Goal: Task Accomplishment & Management: Manage account settings

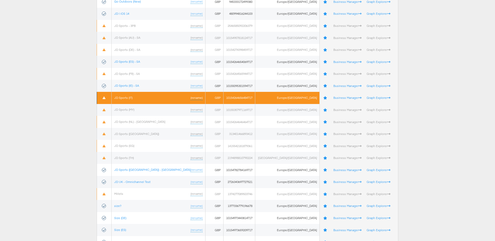
scroll to position [136, 0]
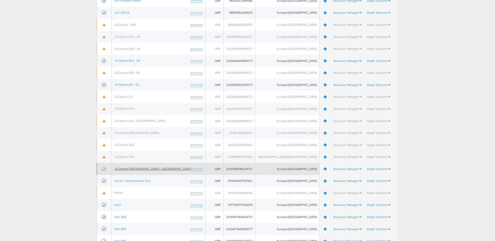
click at [138, 169] on link "JD Sports (UK) - SA" at bounding box center [152, 169] width 76 height 4
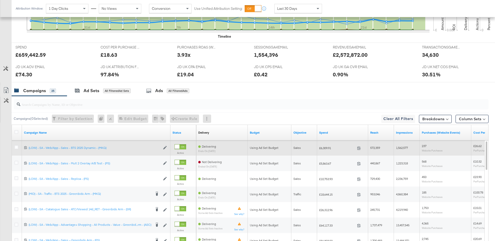
scroll to position [200, 0]
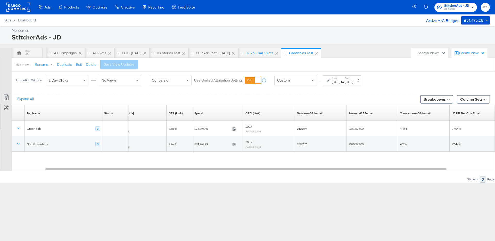
click at [181, 31] on div "Managing:" at bounding box center [250, 30] width 477 height 5
click at [61, 52] on div "All Campaigns" at bounding box center [65, 53] width 23 height 5
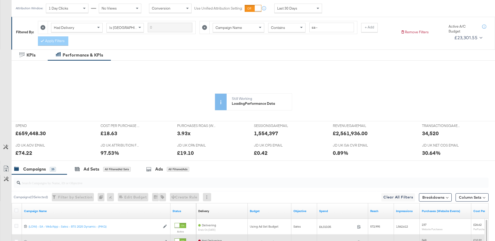
scroll to position [16, 0]
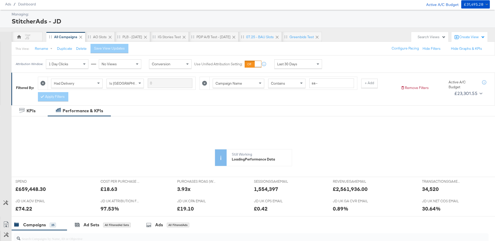
click at [298, 65] on div "Last 30 Days" at bounding box center [298, 64] width 47 height 9
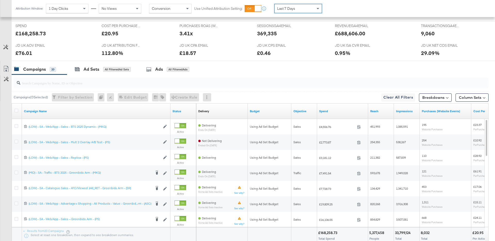
scroll to position [222, 0]
click at [272, 80] on input "search" at bounding box center [232, 80] width 425 height 10
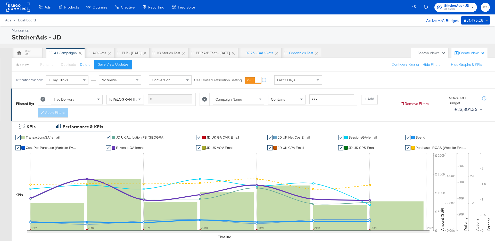
scroll to position [0, 0]
click at [209, 64] on div "This View: Rename Please save your changes before renaming this view Duplicate …" at bounding box center [253, 64] width 484 height 14
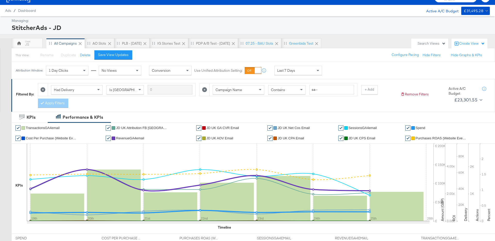
scroll to position [10, 0]
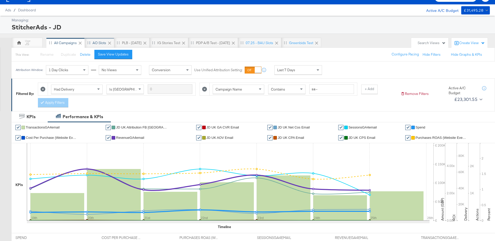
click at [102, 43] on div "AO Slots" at bounding box center [100, 42] width 14 height 5
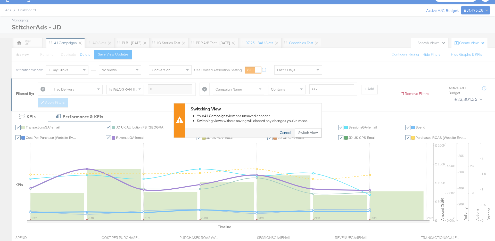
click at [285, 133] on button "Cancel" at bounding box center [285, 132] width 19 height 9
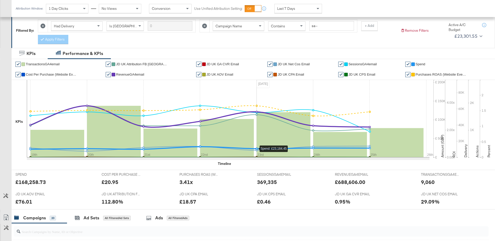
scroll to position [0, 0]
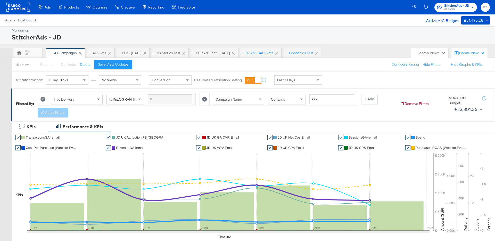
click at [208, 66] on div "This View: Rename Please save your changes before renaming this view Duplicate …" at bounding box center [253, 64] width 484 height 14
click at [114, 65] on div "Save View Updates" at bounding box center [113, 64] width 31 height 5
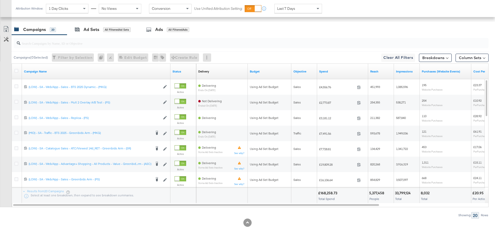
click at [267, 30] on div "Campaigns 20 Ad Sets All Filtered Ad Sets Ads All Filtered Ads" at bounding box center [253, 29] width 483 height 11
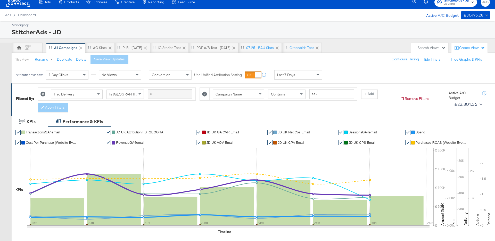
scroll to position [26, 0]
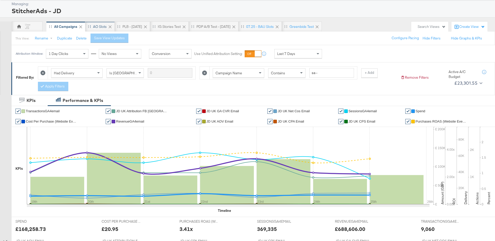
click at [94, 23] on div "AO Slots" at bounding box center [99, 26] width 29 height 10
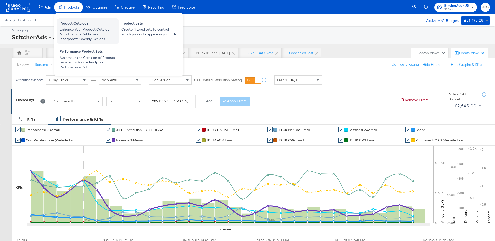
click at [69, 33] on div "Enhance Your Product Catalog, Map Them to Publishers, and Incorporate Overlay D…" at bounding box center [88, 34] width 57 height 14
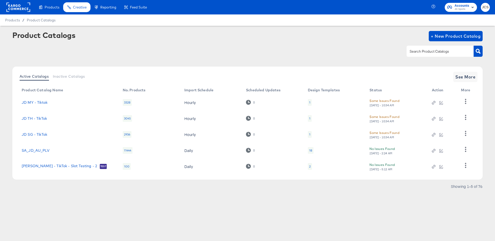
click at [277, 58] on div "Product Catalogs + New Product Catalog" at bounding box center [247, 46] width 470 height 31
click at [460, 74] on span "See More" at bounding box center [465, 76] width 20 height 7
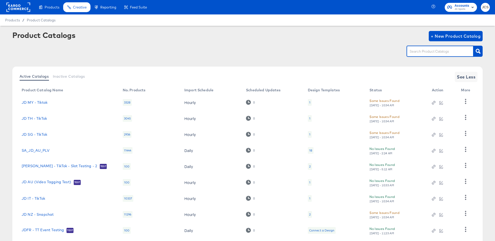
click at [420, 52] on input "text" at bounding box center [436, 51] width 55 height 6
type input "main"
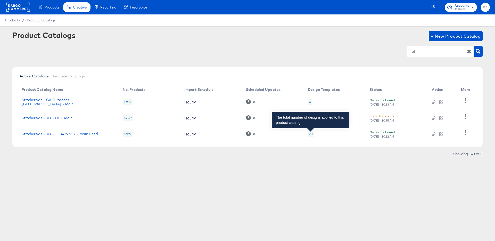
click at [309, 134] on div "20" at bounding box center [311, 134] width 4 height 4
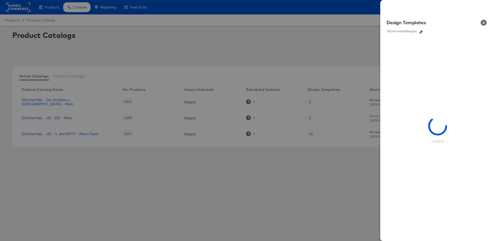
click at [420, 30] on icon "button" at bounding box center [421, 32] width 4 height 4
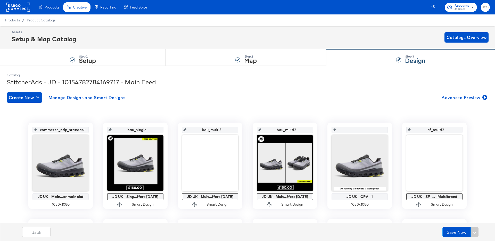
click at [28, 9] on rect at bounding box center [18, 7] width 24 height 9
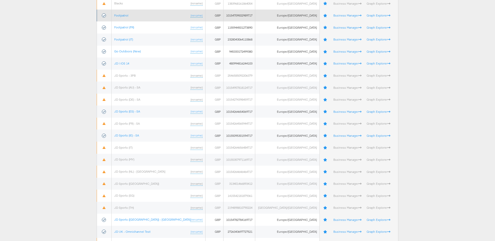
scroll to position [152, 0]
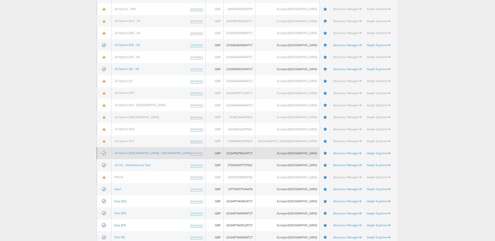
click at [136, 155] on td "JD Sports (UK) - SA (rename)" at bounding box center [159, 153] width 94 height 12
click at [138, 153] on link "JD Sports (UK) - SA" at bounding box center [152, 153] width 76 height 4
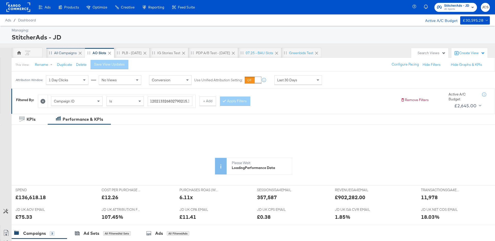
drag, startPoint x: 69, startPoint y: 57, endPoint x: 78, endPoint y: 57, distance: 8.8
click at [69, 57] on div "All Campaigns" at bounding box center [65, 53] width 38 height 10
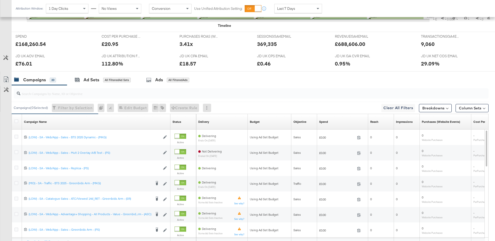
scroll to position [261, 0]
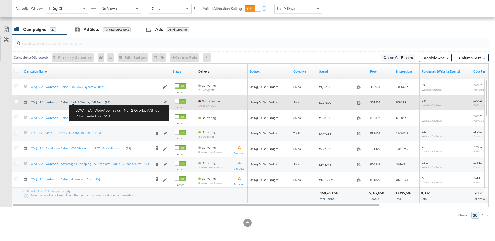
click at [88, 103] on div "(LOW) - SA - Web/App - Sales - Mult 2 Overlay A/B Test - (PS) (LOW) - SA - Web/…" at bounding box center [95, 102] width 132 height 4
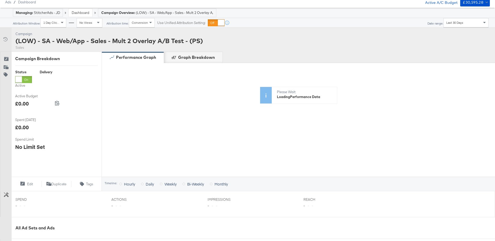
scroll to position [168, 0]
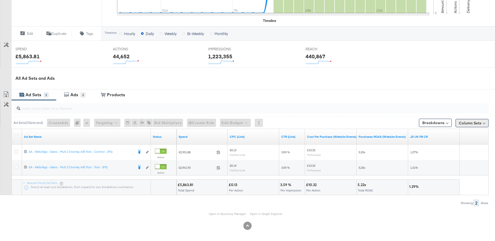
click at [464, 124] on button "Column Sets" at bounding box center [472, 123] width 33 height 8
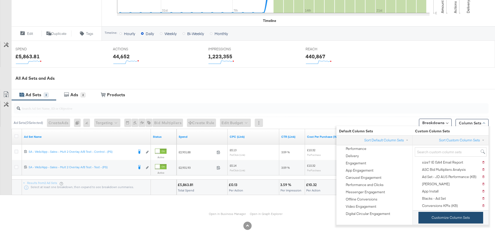
click at [445, 217] on button "Customize Column Sets" at bounding box center [450, 218] width 65 height 12
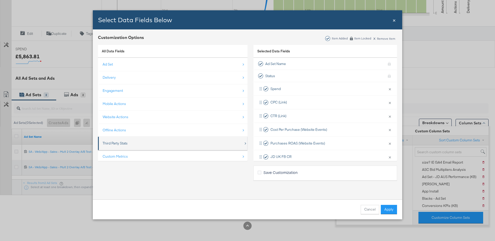
click at [123, 144] on div "Third Party Stats" at bounding box center [115, 143] width 25 height 5
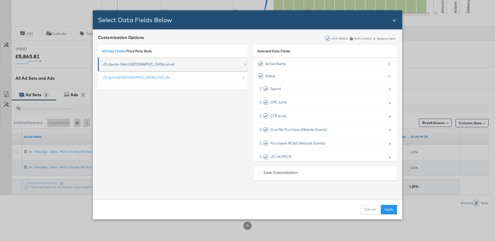
click at [114, 66] on div "JD-Sports-GA4-UK-email" at bounding box center [139, 64] width 72 height 5
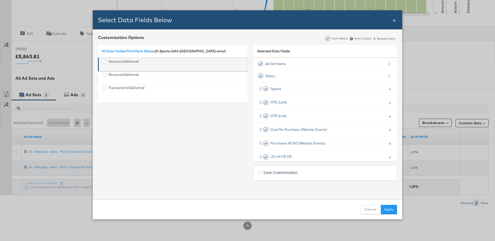
click at [120, 62] on div "SessionsGA4email" at bounding box center [124, 64] width 30 height 11
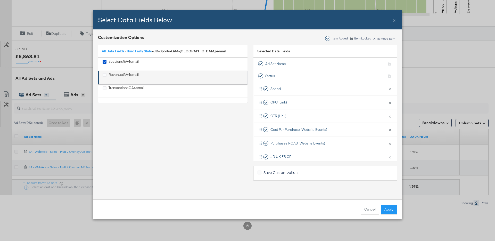
click at [120, 75] on div "RevenueGA4email" at bounding box center [124, 77] width 30 height 11
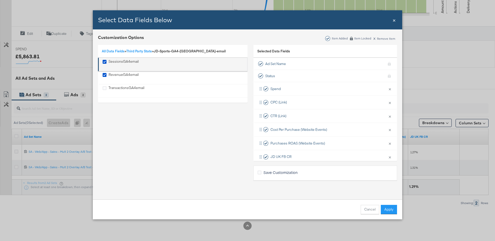
click at [112, 64] on div "SessionsGA4email" at bounding box center [124, 64] width 30 height 11
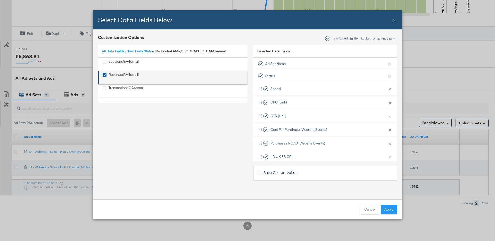
click at [113, 72] on div "RevenueGA4email" at bounding box center [124, 77] width 30 height 11
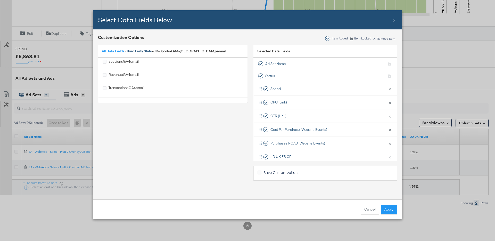
click at [138, 53] on link "Third Party Stats" at bounding box center [139, 51] width 26 height 5
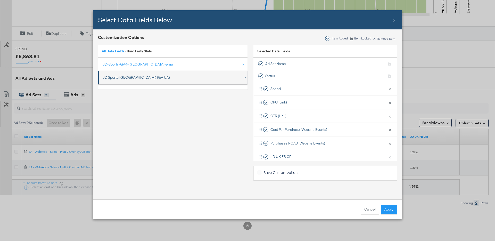
click at [138, 76] on div "JD Sports(UK) (GA UA)" at bounding box center [136, 77] width 67 height 5
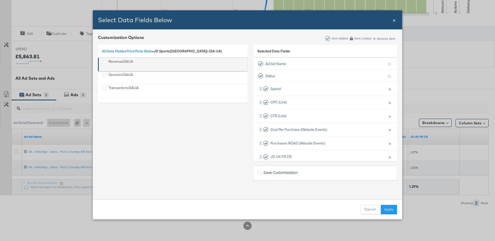
click at [128, 62] on div "RevenueGAUA" at bounding box center [121, 64] width 24 height 11
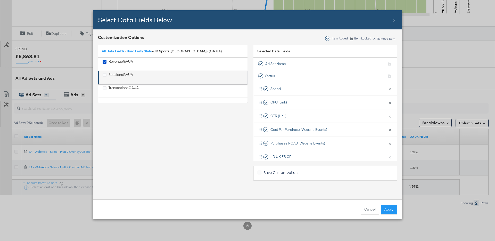
drag, startPoint x: 125, startPoint y: 73, endPoint x: 125, endPoint y: 77, distance: 4.2
click at [125, 73] on div "SessionsGAUA" at bounding box center [121, 77] width 24 height 11
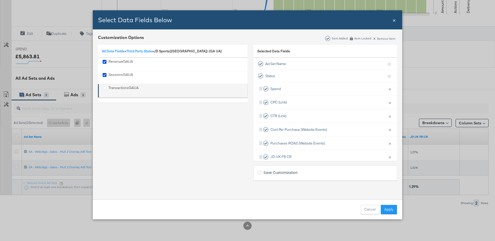
click at [125, 87] on div "TransactionsGAUA" at bounding box center [124, 90] width 30 height 11
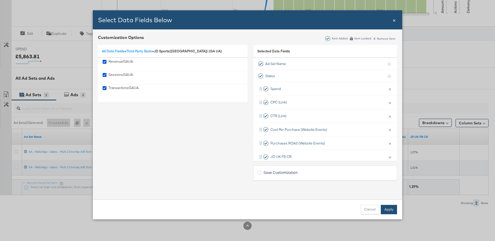
click at [385, 210] on button "Apply" at bounding box center [389, 209] width 16 height 9
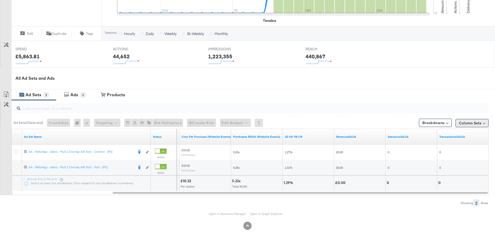
click at [469, 125] on button "Column Sets" at bounding box center [472, 123] width 33 height 8
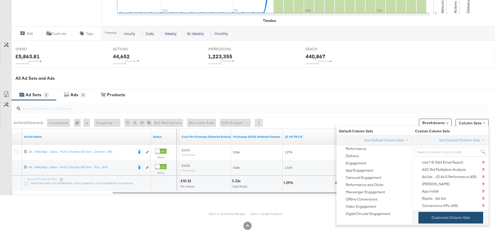
click at [432, 215] on button "Customize Column Sets" at bounding box center [450, 218] width 65 height 12
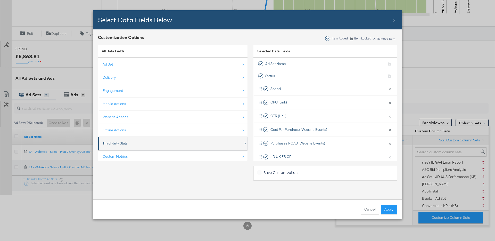
click at [119, 142] on div "Third Party Stats" at bounding box center [115, 143] width 25 height 5
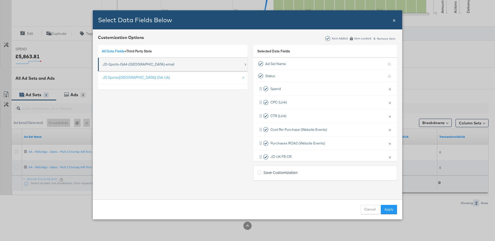
click at [116, 62] on div "JD-Sports-GA4-UK-email" at bounding box center [139, 64] width 72 height 5
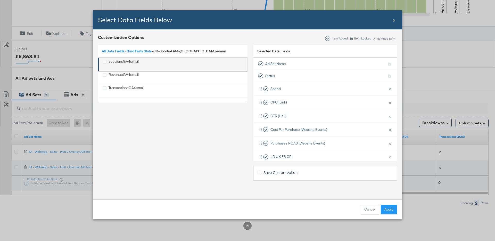
click at [119, 62] on div "SessionsGA4email" at bounding box center [124, 64] width 30 height 11
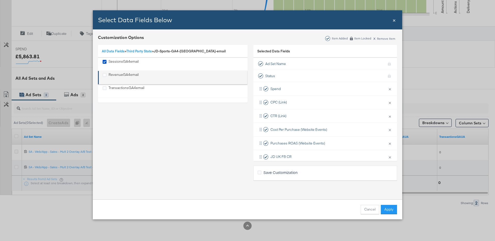
click at [119, 74] on div "RevenueGA4email" at bounding box center [124, 77] width 30 height 11
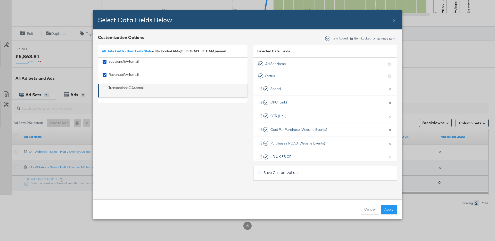
click at [120, 86] on div "TransactionsGA4email" at bounding box center [127, 90] width 36 height 11
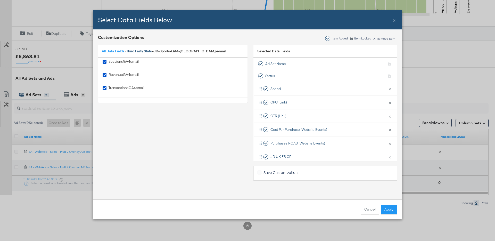
click at [152, 50] on link "Third Party Stats" at bounding box center [139, 51] width 26 height 5
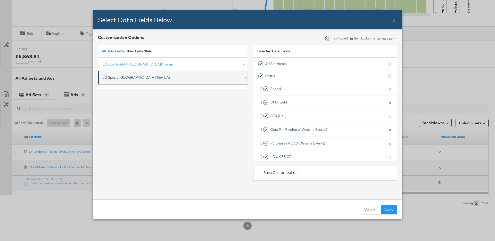
click at [133, 76] on div "JD Sports(UK) (GA UA)" at bounding box center [136, 77] width 67 height 5
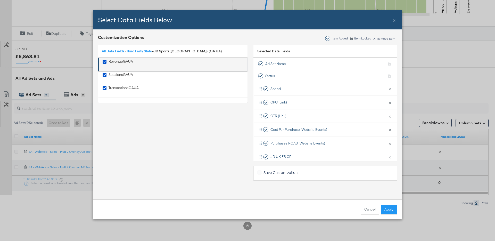
click at [126, 61] on div "RevenueGAUA" at bounding box center [121, 64] width 24 height 11
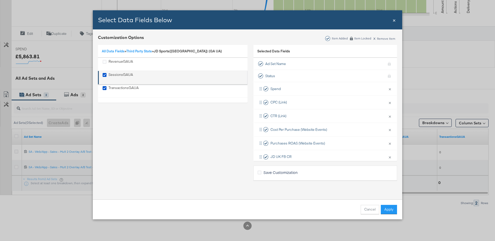
click at [125, 75] on div "SessionsGAUA" at bounding box center [121, 77] width 24 height 11
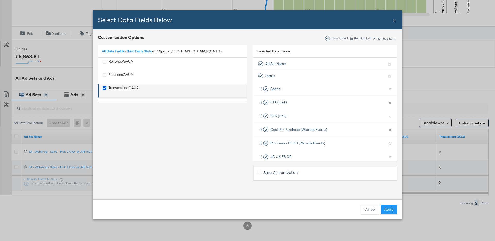
click at [125, 87] on div "TransactionsGAUA" at bounding box center [124, 90] width 30 height 11
click at [117, 54] on div "All Data Fields » Third Party Stats » JD Sports(UK) (GA UA)" at bounding box center [173, 51] width 150 height 13
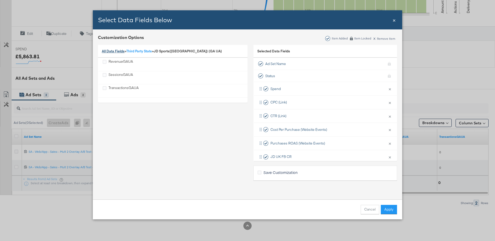
click at [119, 52] on link "All Data Fields" at bounding box center [113, 51] width 23 height 5
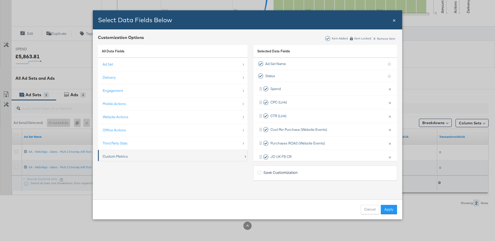
click at [121, 155] on div "Custom Metrics" at bounding box center [115, 156] width 25 height 5
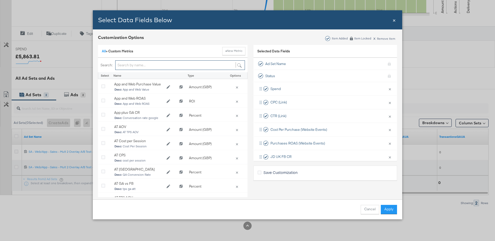
click at [135, 62] on input "Bulk Add Locations Modal" at bounding box center [180, 65] width 130 height 10
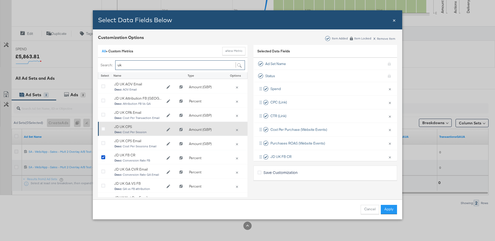
scroll to position [27, 0]
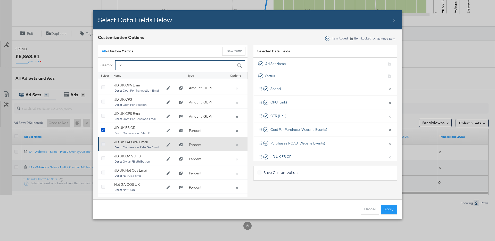
type input "uk"
click at [103, 143] on icon "Bulk Add Locations Modal" at bounding box center [103, 144] width 4 height 4
click at [0, 0] on input "Bulk Add Locations Modal" at bounding box center [0, 0] width 0 height 0
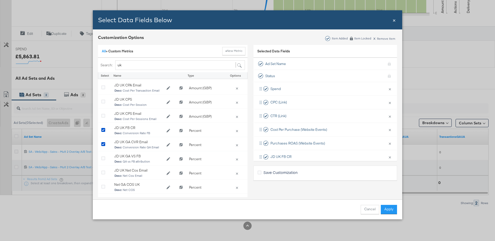
scroll to position [46, 0]
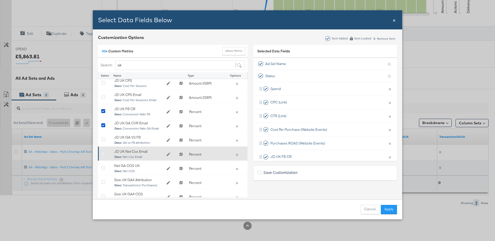
click at [103, 153] on icon "Bulk Add Locations Modal" at bounding box center [103, 154] width 4 height 4
click at [0, 0] on input "Bulk Add Locations Modal" at bounding box center [0, 0] width 0 height 0
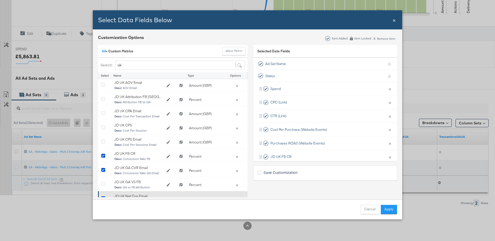
scroll to position [1, 0]
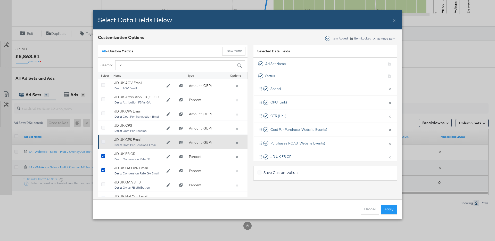
click at [103, 141] on icon "Bulk Add Locations Modal" at bounding box center [103, 142] width 4 height 4
click at [0, 0] on input "Bulk Add Locations Modal" at bounding box center [0, 0] width 0 height 0
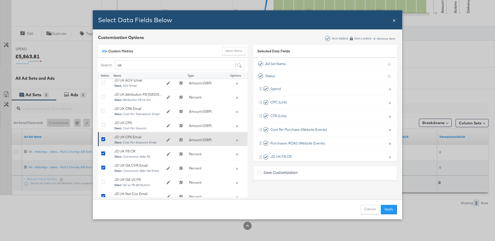
scroll to position [0, 0]
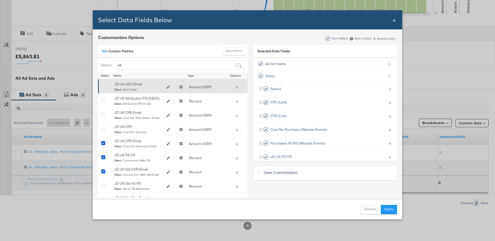
click at [104, 86] on icon "Bulk Add Locations Modal" at bounding box center [103, 87] width 4 height 4
click at [0, 0] on input "Bulk Add Locations Modal" at bounding box center [0, 0] width 0 height 0
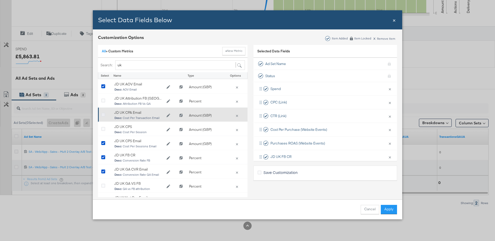
click at [104, 114] on icon "Bulk Add Locations Modal" at bounding box center [103, 115] width 4 height 4
click at [0, 0] on input "Bulk Add Locations Modal" at bounding box center [0, 0] width 0 height 0
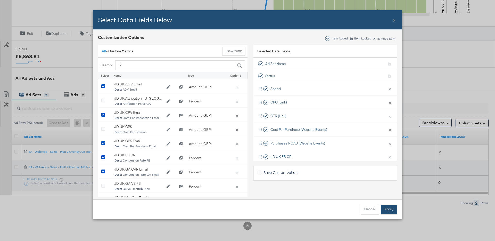
click at [389, 210] on button "Apply" at bounding box center [389, 209] width 16 height 9
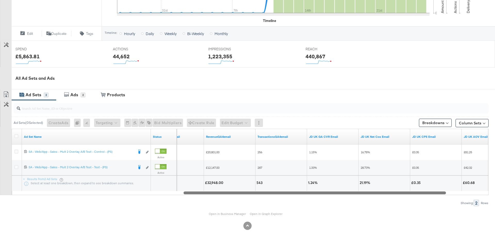
drag, startPoint x: 347, startPoint y: 193, endPoint x: 304, endPoint y: 201, distance: 44.1
click at [304, 201] on div "Ad Sets ( 0 Selected) Create Ads At least one ad set must be selected 0 Rename …" at bounding box center [244, 153] width 489 height 106
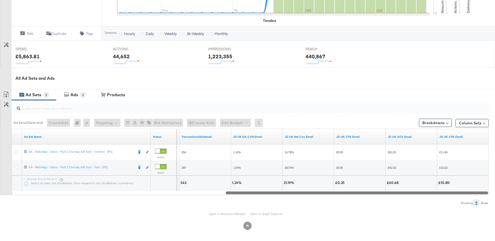
drag, startPoint x: 278, startPoint y: 192, endPoint x: 325, endPoint y: 193, distance: 47.4
click at [325, 193] on div at bounding box center [357, 192] width 262 height 4
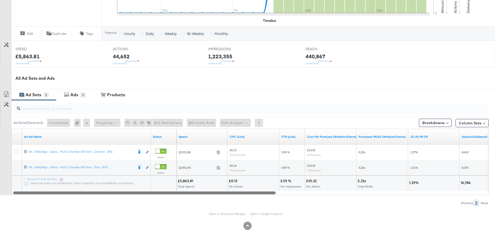
drag, startPoint x: 329, startPoint y: 194, endPoint x: 100, endPoint y: 196, distance: 228.4
click at [100, 196] on div "Ad Sets ( 0 Selected) Create Ads At least one ad set must be selected 0 Rename …" at bounding box center [244, 153] width 489 height 106
click at [440, 98] on div "Ad Sets 2 Ads 2 View Products Products" at bounding box center [253, 94] width 483 height 11
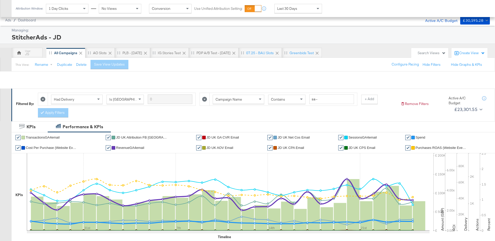
scroll to position [200, 0]
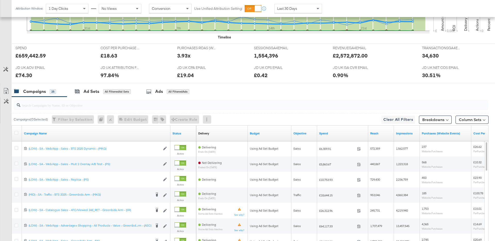
drag, startPoint x: 0, startPoint y: 0, endPoint x: 278, endPoint y: 88, distance: 292.0
click at [277, 88] on div "Campaigns 25 Ad Sets All Filtered Ad Sets Ads All Filtered Ads" at bounding box center [253, 91] width 483 height 11
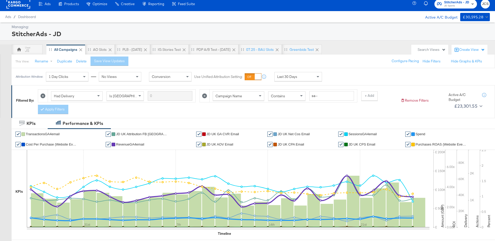
scroll to position [0, 0]
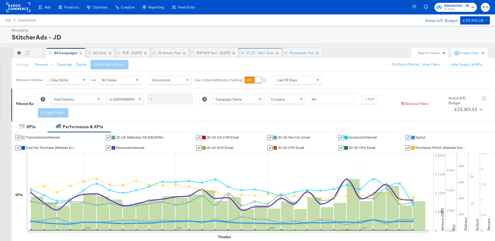
click at [259, 53] on div "07.25 - BAU Slots" at bounding box center [260, 53] width 28 height 5
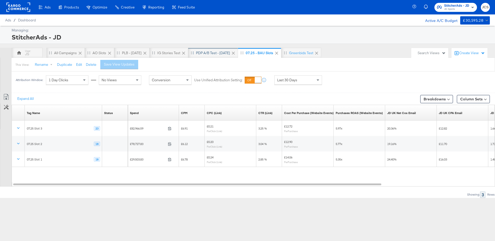
click at [220, 54] on div "PDP A/B Test - [DATE]" at bounding box center [213, 53] width 34 height 5
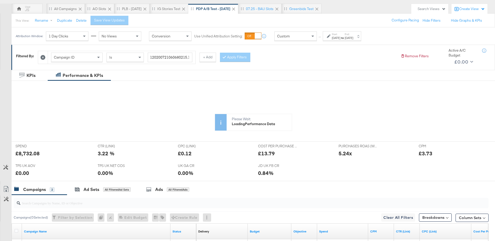
scroll to position [20, 0]
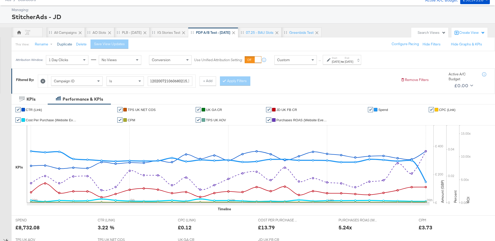
click at [62, 45] on button "Duplicate" at bounding box center [64, 44] width 15 height 5
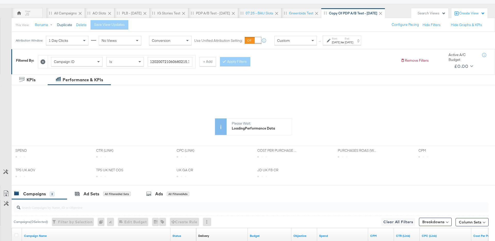
scroll to position [48, 0]
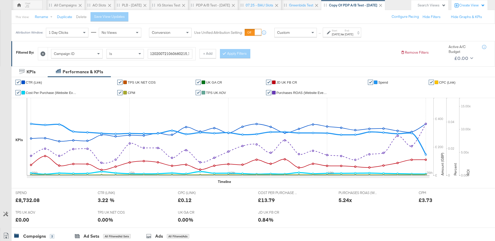
click at [81, 17] on button "Delete" at bounding box center [81, 16] width 11 height 5
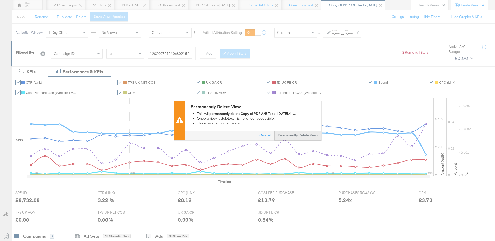
click at [283, 134] on button "Permanently Delete View" at bounding box center [297, 135] width 47 height 9
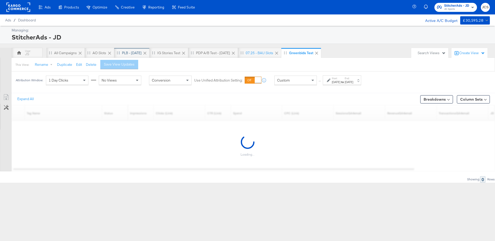
click at [127, 51] on div "PLB - [DATE]" at bounding box center [132, 53] width 20 height 5
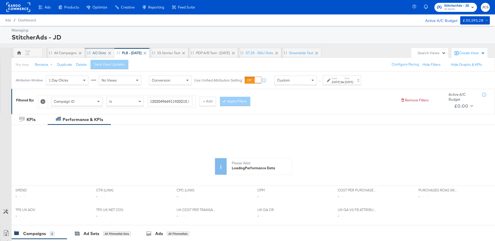
click at [97, 51] on div "AO Slots" at bounding box center [100, 53] width 14 height 5
click at [145, 52] on icon at bounding box center [144, 53] width 3 height 3
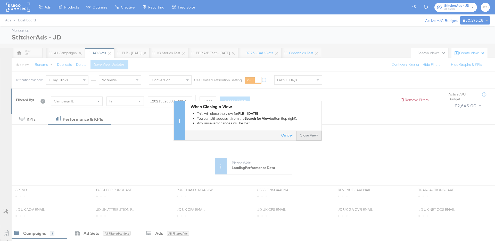
click at [308, 135] on button "Close View" at bounding box center [308, 135] width 25 height 9
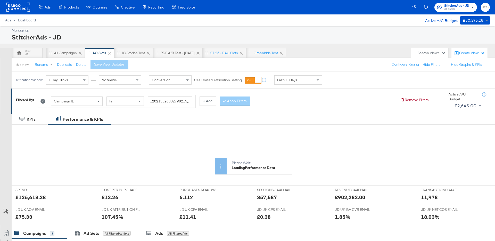
click at [148, 54] on icon at bounding box center [148, 53] width 5 height 5
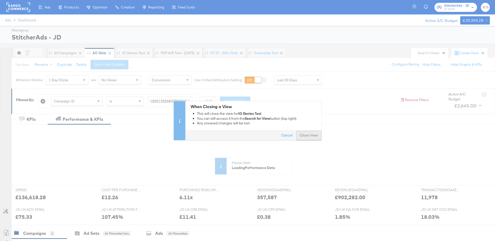
click at [308, 134] on button "Close View" at bounding box center [308, 135] width 25 height 9
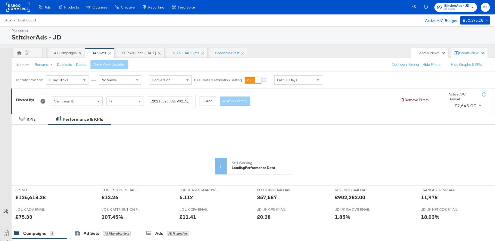
click at [159, 54] on icon at bounding box center [159, 53] width 5 height 5
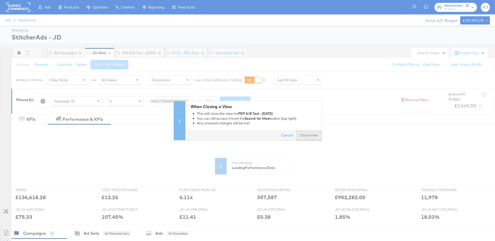
click at [309, 137] on button "Close View" at bounding box center [308, 135] width 25 height 9
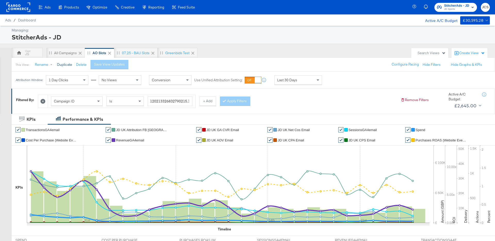
click at [67, 64] on button "Duplicate" at bounding box center [64, 64] width 15 height 5
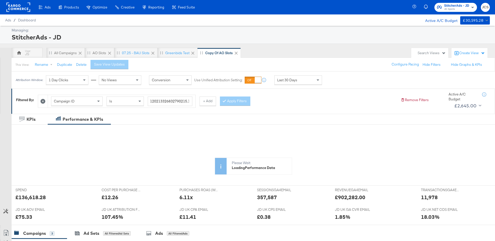
click at [45, 101] on icon at bounding box center [42, 101] width 5 height 5
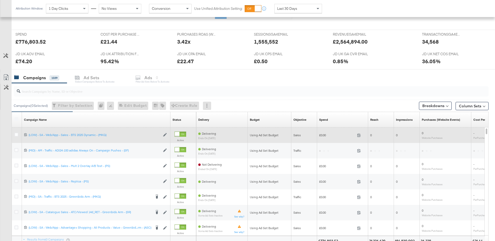
scroll to position [145, 0]
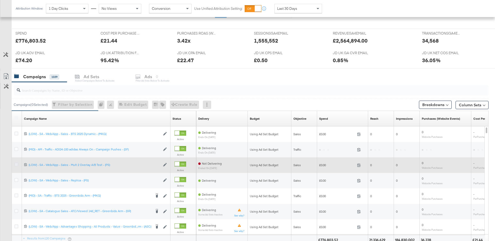
click at [17, 164] on icon at bounding box center [16, 164] width 4 height 4
click at [0, 0] on input "checkbox" at bounding box center [0, 0] width 0 height 0
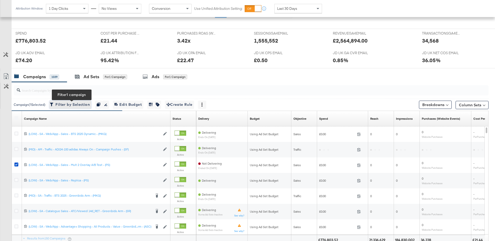
click at [69, 104] on span "Filter by Selection Filter 1 campaign" at bounding box center [70, 104] width 39 height 6
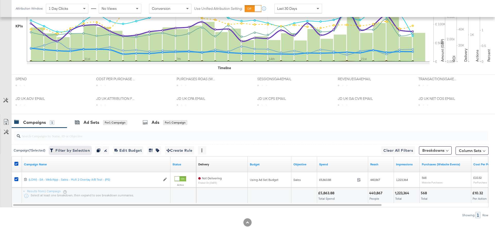
scroll to position [161, 0]
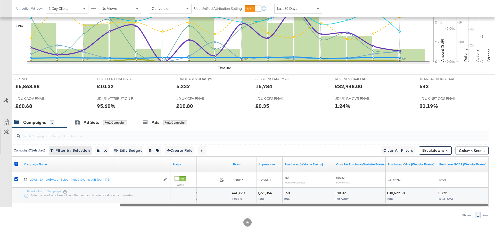
drag, startPoint x: 315, startPoint y: 204, endPoint x: 434, endPoint y: 202, distance: 119.4
click at [434, 202] on div "Campaign Name Status Spend Reach Impressions Purchases (Website Events) Cost Pe…" at bounding box center [250, 181] width 477 height 51
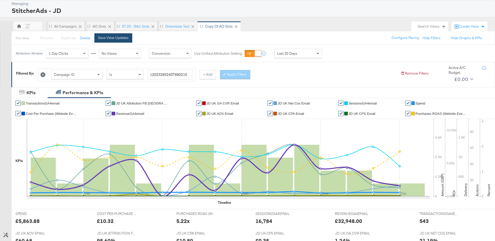
scroll to position [23, 0]
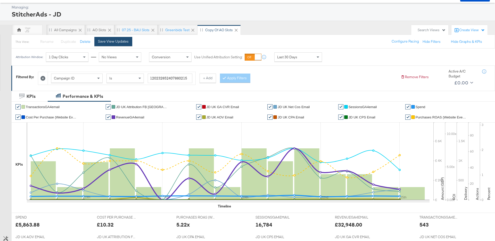
click at [114, 40] on div "Save View Updates" at bounding box center [113, 41] width 31 height 5
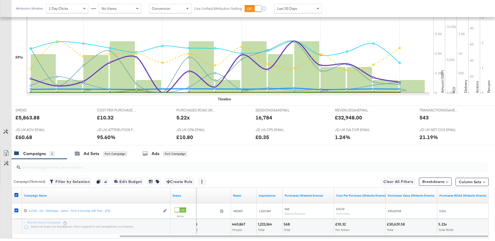
scroll to position [131, 0]
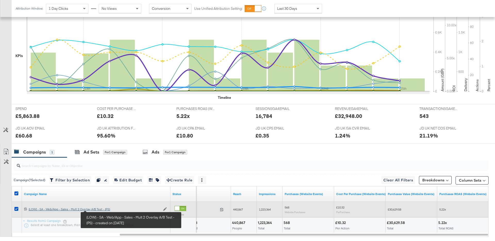
click at [100, 210] on div "(LOW) - SA - Web/App - Sales - Mult 2 Overlay A/B Test - (PS) (LOW) - SA - Web/…" at bounding box center [95, 209] width 132 height 4
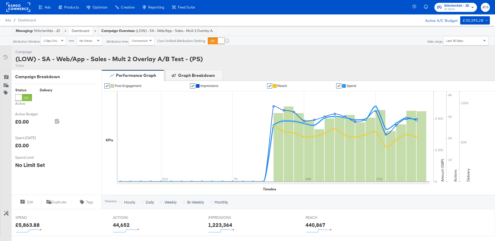
click at [474, 42] on div "Last 30 Days" at bounding box center [466, 40] width 45 height 9
click at [84, 32] on link "Dashboard" at bounding box center [81, 30] width 18 height 5
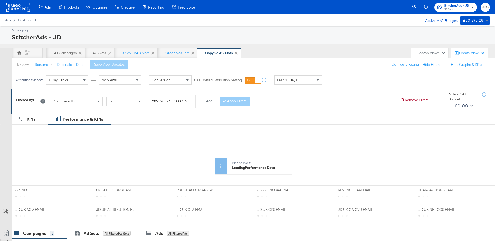
click at [299, 79] on div "Last 30 Days" at bounding box center [298, 80] width 47 height 9
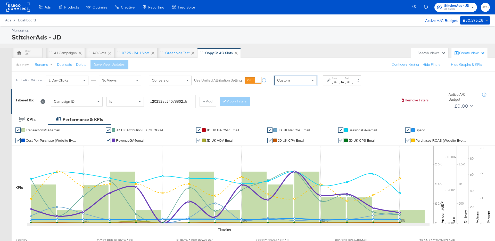
click at [359, 75] on div "Start: [DATE] to End: [DATE]" at bounding box center [342, 80] width 38 height 10
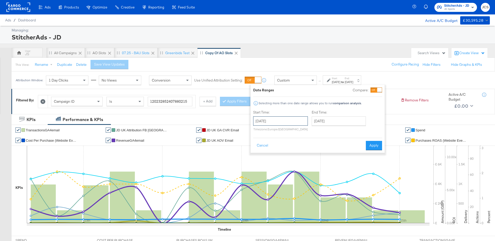
click at [288, 122] on input "[DATE]" at bounding box center [280, 120] width 55 height 9
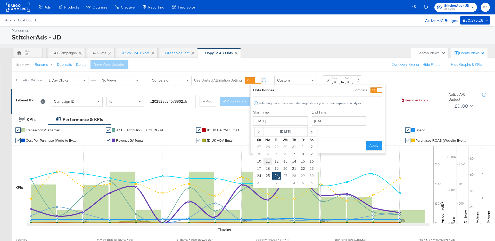
click at [269, 161] on td "11" at bounding box center [267, 161] width 9 height 7
type input "[DATE]"
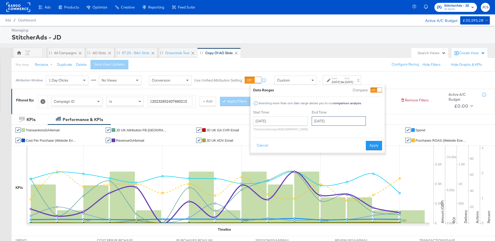
click at [330, 122] on input "[DATE]" at bounding box center [339, 120] width 54 height 9
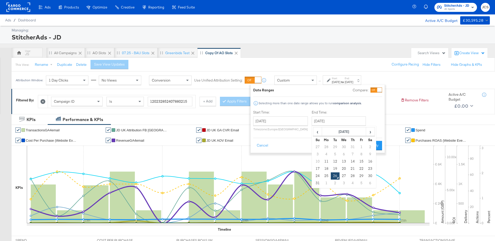
click at [327, 175] on td "25" at bounding box center [326, 175] width 9 height 7
type input "[DATE]"
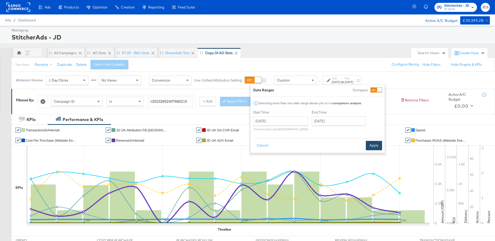
click at [374, 145] on button "Apply" at bounding box center [374, 145] width 16 height 9
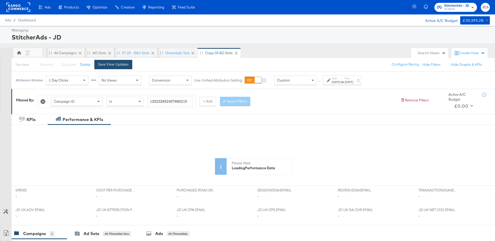
click at [100, 65] on div "Save View Updates" at bounding box center [113, 64] width 31 height 5
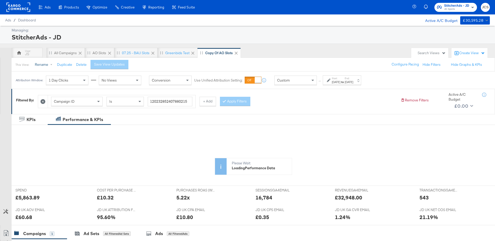
click at [43, 65] on button "Rename" at bounding box center [44, 64] width 27 height 9
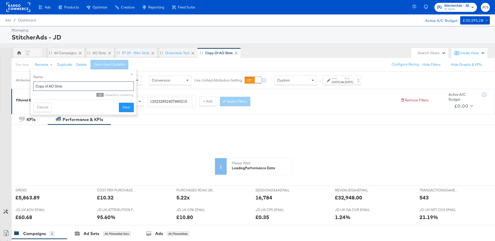
click at [92, 84] on input "Copy of AO Slots" at bounding box center [83, 86] width 101 height 10
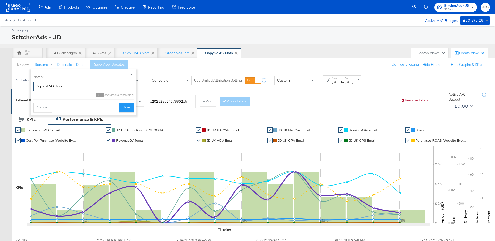
click at [92, 84] on input "Copy of AO Slots" at bounding box center [83, 86] width 101 height 10
type input "Multi 2 A/B test - [DATE]"
click at [130, 107] on button "Save" at bounding box center [126, 107] width 15 height 9
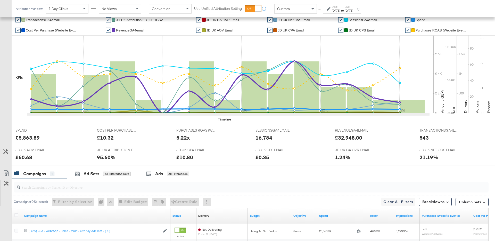
scroll to position [161, 0]
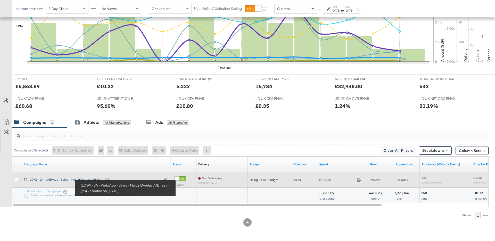
click at [90, 179] on div "(LOW) - SA - Web/App - Sales - Mult 2 Overlay A/B Test - (PS) (LOW) - SA - Web/…" at bounding box center [95, 179] width 132 height 4
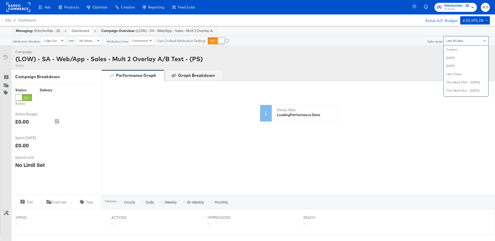
click at [454, 42] on span "Last 30 Days" at bounding box center [454, 41] width 17 height 4
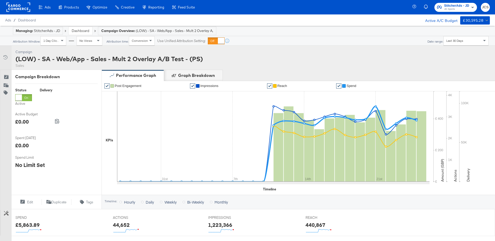
click at [382, 59] on div "Campaign Activity Campaign (LOW) - SA - Web/App - Sales - Mult 2 Overlay A/B Te…" at bounding box center [247, 58] width 495 height 24
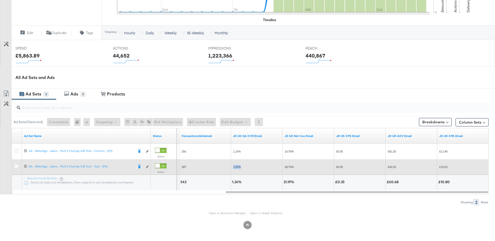
drag, startPoint x: 241, startPoint y: 168, endPoint x: 231, endPoint y: 168, distance: 9.0
click at [231, 168] on div "1.33%" at bounding box center [257, 167] width 52 height 8
drag, startPoint x: 449, startPoint y: 168, endPoint x: 429, endPoint y: 168, distance: 19.1
click at [429, 168] on div "£12,147.00 287 1.33% 28.74% £0.35 £42.32 £10.22" at bounding box center [141, 166] width 696 height 15
drag, startPoint x: 393, startPoint y: 167, endPoint x: 385, endPoint y: 167, distance: 7.7
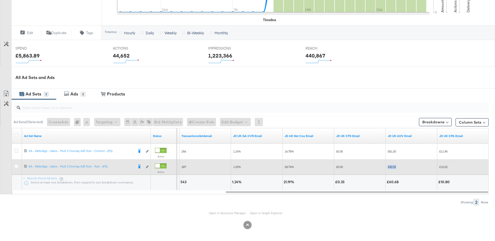
click at [385, 167] on div "£12,147.00 287 1.33% 28.74% £0.35 £42.32 £10.22" at bounding box center [141, 166] width 696 height 15
drag, startPoint x: 343, startPoint y: 168, endPoint x: 332, endPoint y: 168, distance: 11.6
click at [332, 168] on div "£12,147.00 287 1.33% 28.74% £0.35 £42.32 £10.22" at bounding box center [141, 166] width 696 height 15
click at [327, 168] on div "28.74%" at bounding box center [308, 167] width 47 height 4
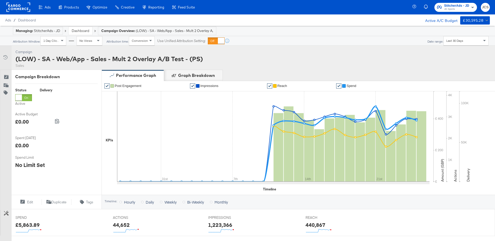
click at [79, 30] on link "Dashboard" at bounding box center [81, 30] width 18 height 5
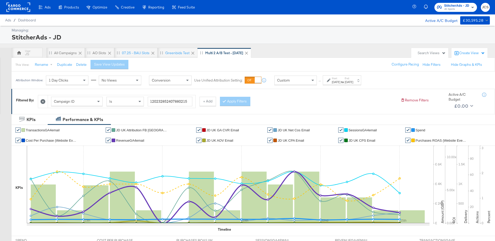
click at [415, 53] on div "Search Views" at bounding box center [430, 53] width 32 height 5
click at [396, 74] on input "Search:" at bounding box center [415, 75] width 59 height 10
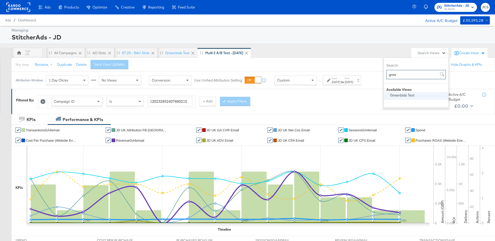
type input "gree"
click at [405, 95] on div "Greenbids Test" at bounding box center [402, 95] width 24 height 4
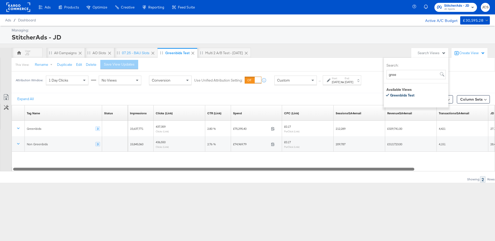
drag, startPoint x: 239, startPoint y: 171, endPoint x: 188, endPoint y: 162, distance: 51.5
click at [188, 162] on div "Tag Name Sorting Unavailable Status Sorting Unavailable Impressions Sorting Una…" at bounding box center [253, 138] width 483 height 66
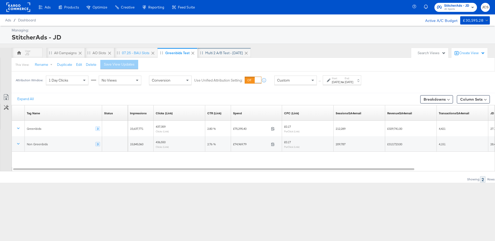
click at [218, 53] on div "Multi 2 A/B test - [DATE]" at bounding box center [224, 53] width 38 height 5
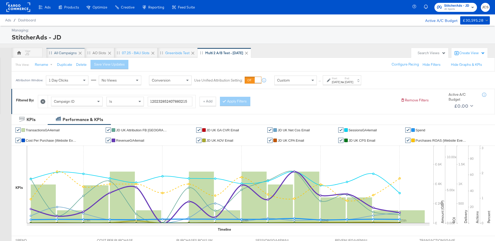
click at [59, 54] on div "All Campaigns" at bounding box center [65, 53] width 23 height 5
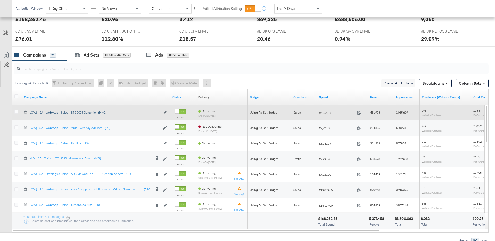
scroll to position [236, 0]
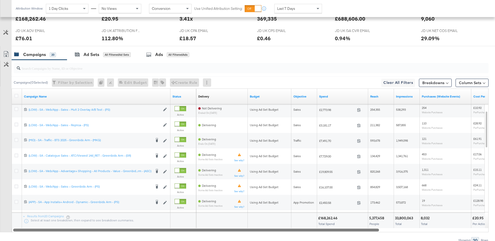
drag, startPoint x: 238, startPoint y: 230, endPoint x: 216, endPoint y: 228, distance: 22.0
click at [216, 228] on div "Campaign Name Status Delivery Sorting Unavailable Budget Objective Spend Reach …" at bounding box center [250, 160] width 477 height 144
drag, startPoint x: 222, startPoint y: 229, endPoint x: 132, endPoint y: 222, distance: 90.5
click at [139, 225] on div "Campaign Name Status Delivery Sorting Unavailable Budget Objective Spend Reach …" at bounding box center [250, 160] width 477 height 144
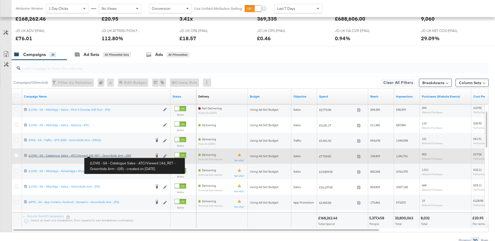
click at [104, 155] on div "(LOW) - SA - Catalogue Sales - ATC/Viewed 14d_RET - Greenbids Arm - (SR) (LOW) …" at bounding box center [90, 155] width 123 height 4
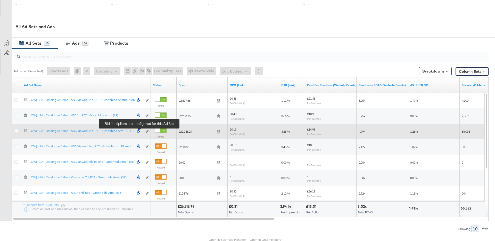
scroll to position [220, 0]
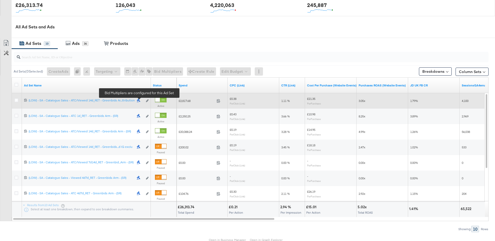
click at [139, 100] on icon at bounding box center [138, 100] width 3 height 4
click at [18, 100] on icon at bounding box center [16, 100] width 4 height 4
click at [0, 0] on input "checkbox" at bounding box center [0, 0] width 0 height 0
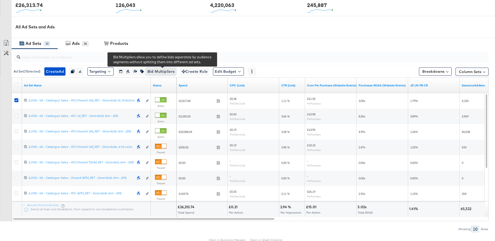
click at [159, 70] on span "Bid Multipliers" at bounding box center [160, 71] width 27 height 6
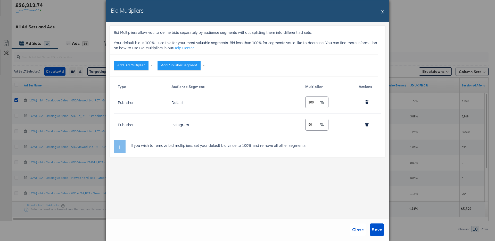
click at [384, 12] on button "X" at bounding box center [382, 11] width 3 height 10
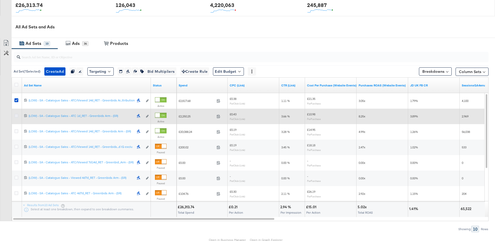
click at [15, 116] on icon at bounding box center [16, 116] width 4 height 4
click at [0, 0] on input "checkbox" at bounding box center [0, 0] width 0 height 0
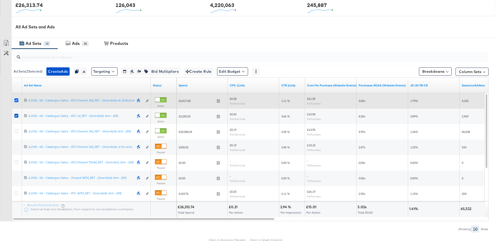
click at [17, 100] on icon at bounding box center [16, 100] width 4 height 4
click at [0, 0] on input "checkbox" at bounding box center [0, 0] width 0 height 0
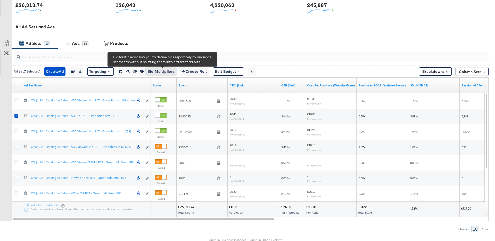
click at [162, 70] on span "Bid Multipliers" at bounding box center [160, 71] width 27 height 6
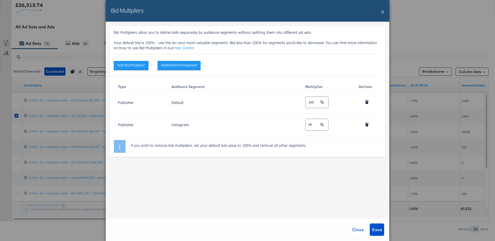
click at [381, 11] on div "Bid Multipliers X" at bounding box center [248, 11] width 284 height 22
click at [383, 13] on button "X" at bounding box center [382, 11] width 3 height 10
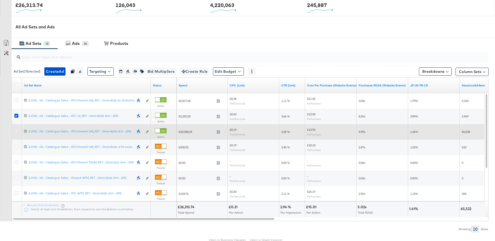
click at [15, 131] on icon at bounding box center [16, 131] width 4 height 4
click at [0, 0] on input "checkbox" at bounding box center [0, 0] width 0 height 0
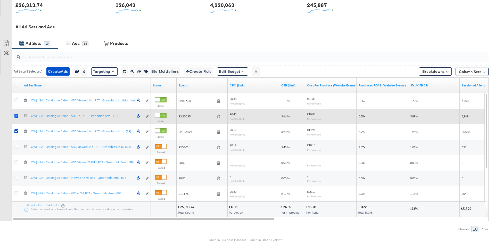
click at [17, 117] on icon at bounding box center [16, 116] width 4 height 4
click at [0, 0] on input "checkbox" at bounding box center [0, 0] width 0 height 0
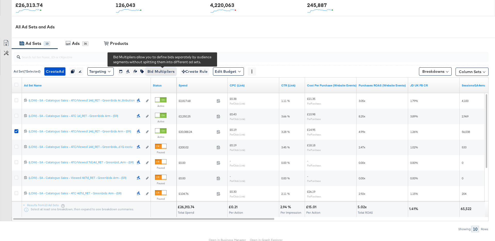
click at [162, 72] on span "Bid Multipliers" at bounding box center [160, 71] width 27 height 6
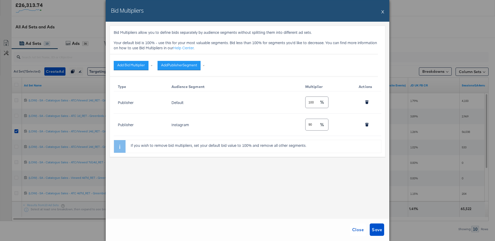
click at [382, 12] on button "X" at bounding box center [382, 11] width 3 height 10
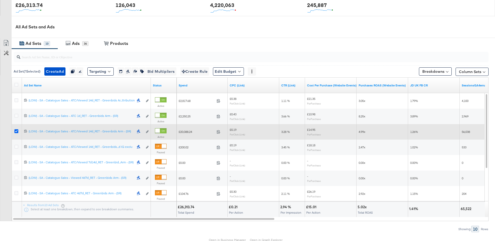
click at [16, 130] on icon at bounding box center [16, 131] width 4 height 4
click at [0, 0] on input "checkbox" at bounding box center [0, 0] width 0 height 0
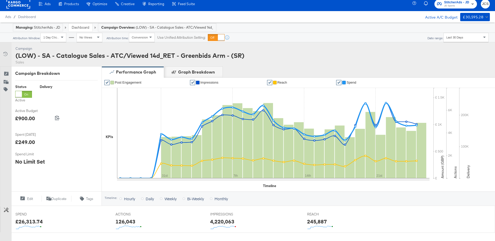
scroll to position [0, 0]
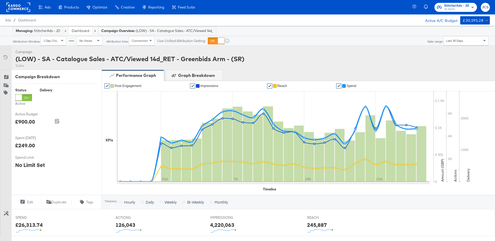
click at [280, 62] on div "Campaign Activity Campaign (LOW) - SA - Catalogue Sales - ATC/Viewed 14d_RET - …" at bounding box center [247, 58] width 495 height 24
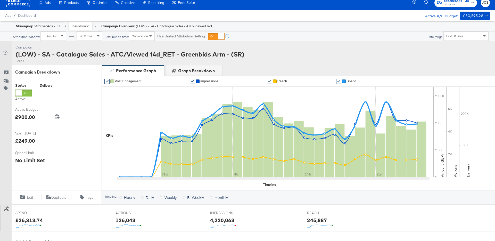
click at [78, 25] on link "Dashboard" at bounding box center [81, 26] width 18 height 5
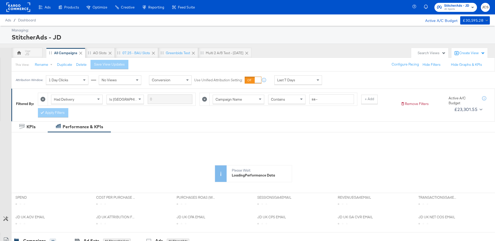
click at [274, 53] on div "JS All Campaigns AO Slots 07.25 - BAU Slots Greenbids Test Multi 2 A/B test - A…" at bounding box center [210, 53] width 397 height 10
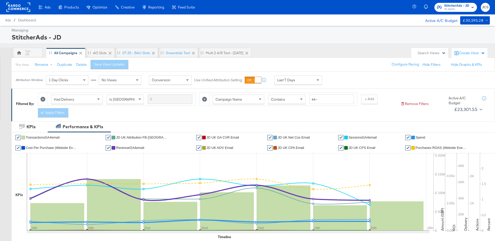
click at [130, 27] on div "Managing: StitcherAds - JD" at bounding box center [247, 35] width 495 height 18
click at [167, 50] on div "Greenbids Test" at bounding box center [178, 53] width 40 height 10
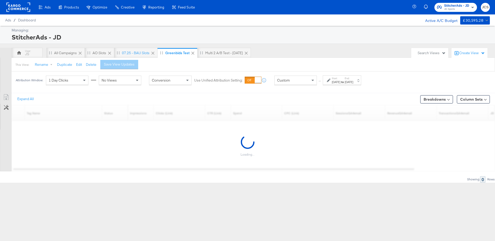
drag, startPoint x: 222, startPoint y: 51, endPoint x: 490, endPoint y: 22, distance: 269.5
click at [222, 51] on div "Multi 2 A/B test - [DATE]" at bounding box center [224, 53] width 38 height 5
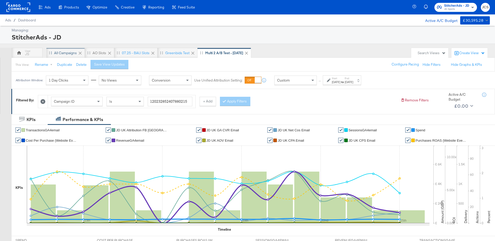
click at [68, 54] on div "All Campaigns" at bounding box center [65, 53] width 23 height 5
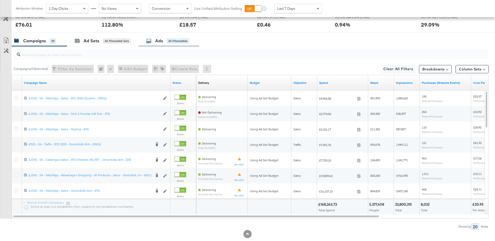
scroll to position [250, 0]
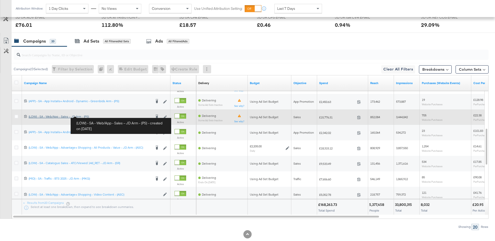
click at [81, 116] on div "(LOW) - SA - Web/App - Sales – JD Arm - (PS) (LOW) - SA - Web/App - Sales – JD …" at bounding box center [90, 116] width 123 height 4
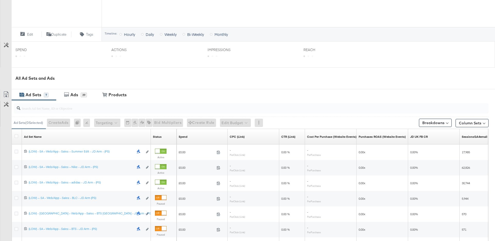
scroll to position [171, 0]
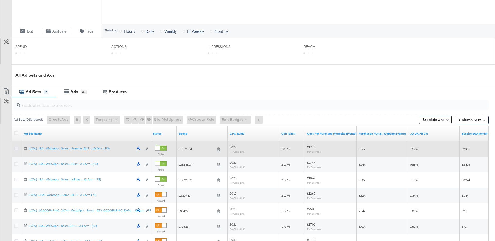
click at [16, 148] on icon at bounding box center [16, 148] width 4 height 4
click at [0, 0] on input "checkbox" at bounding box center [0, 0] width 0 height 0
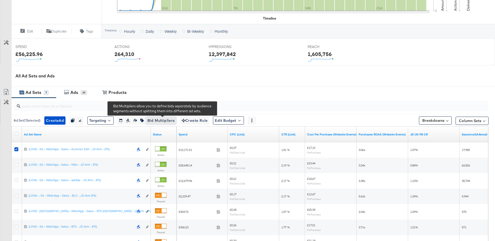
click at [158, 121] on span "Bid Multipliers" at bounding box center [160, 120] width 27 height 6
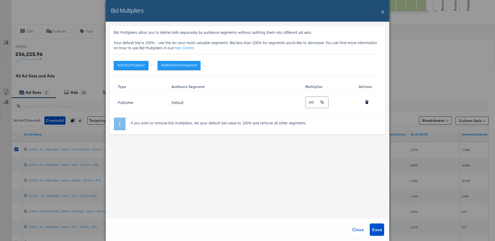
click at [383, 14] on button "X" at bounding box center [382, 11] width 3 height 10
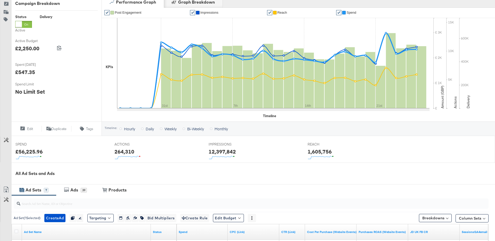
scroll to position [0, 0]
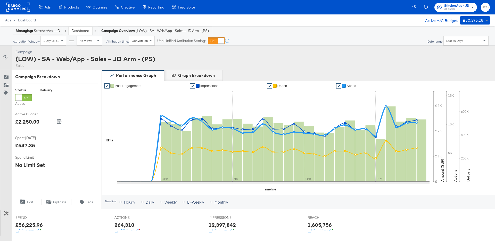
click at [77, 28] on link "Dashboard" at bounding box center [81, 30] width 18 height 5
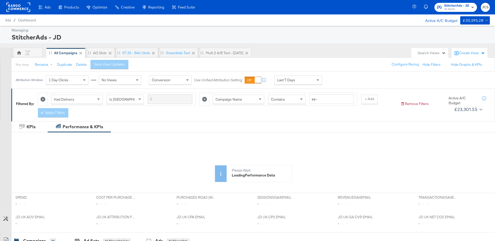
click at [283, 119] on div "Filtered By: Had Delivery Is Greater Than Campaign Name Contains sa - + Add App…" at bounding box center [253, 104] width 484 height 33
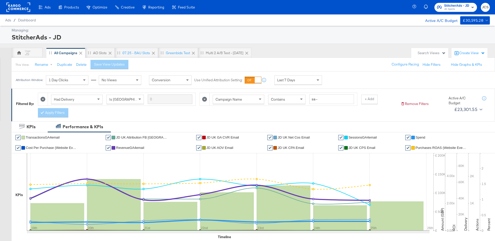
click at [293, 54] on div "JS All Campaigns AO Slots 07.25 - BAU Slots Greenbids Test Multi 2 A/B test - A…" at bounding box center [210, 53] width 397 height 10
click at [301, 52] on div "JS All Campaigns AO Slots 07.25 - BAU Slots Greenbids Test Multi 2 A/B test - A…" at bounding box center [210, 53] width 397 height 10
click at [103, 51] on div "AO Slots" at bounding box center [100, 53] width 14 height 5
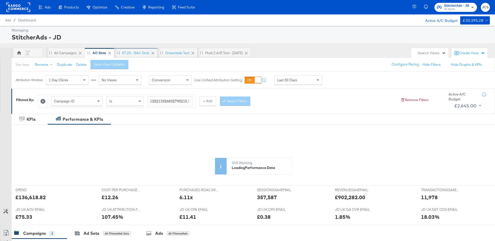
click at [127, 51] on div "07.25 - BAU Slots" at bounding box center [136, 53] width 28 height 5
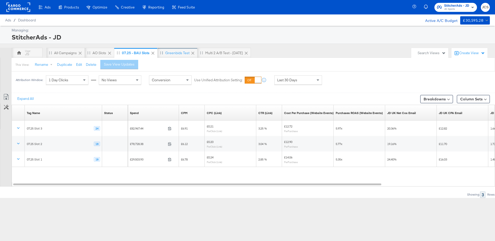
click at [175, 51] on div "Greenbids Test" at bounding box center [177, 53] width 24 height 5
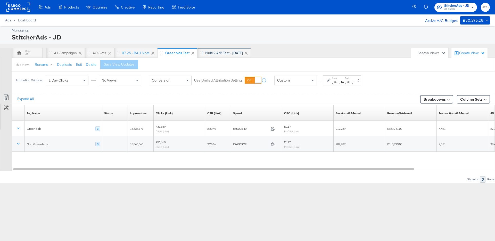
click at [223, 54] on div "Multi 2 A/B test - [DATE]" at bounding box center [224, 53] width 38 height 5
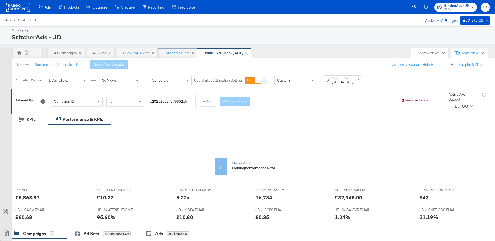
click at [173, 53] on div "Greenbids Test" at bounding box center [177, 53] width 24 height 5
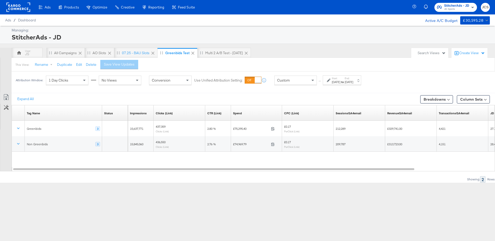
click at [304, 47] on div "Managing: StitcherAds - JD JS All Campaigns AO Slots 07.25 - BAU Slots Greenbid…" at bounding box center [247, 104] width 495 height 157
click at [330, 41] on div "StitcherAds - JD" at bounding box center [250, 37] width 477 height 9
click at [355, 52] on div "JS All Campaigns AO Slots 07.25 - BAU Slots Greenbids Test Multi 2 A/B test - A…" at bounding box center [210, 53] width 397 height 10
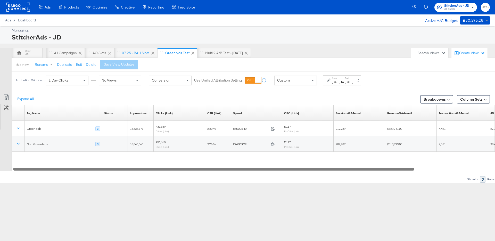
drag, startPoint x: 286, startPoint y: 169, endPoint x: 220, endPoint y: 169, distance: 65.7
click at [220, 169] on div at bounding box center [213, 169] width 401 height 4
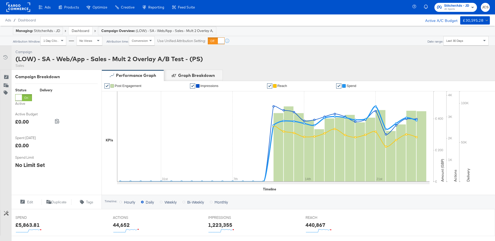
scroll to position [168, 0]
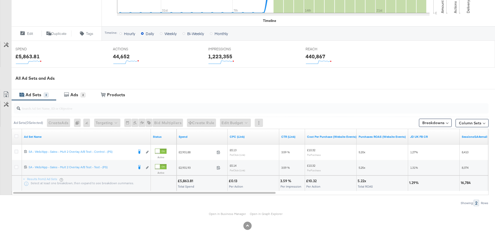
click at [379, 89] on div "Ad Sets 2 Ads 2 View Products Products" at bounding box center [253, 94] width 483 height 11
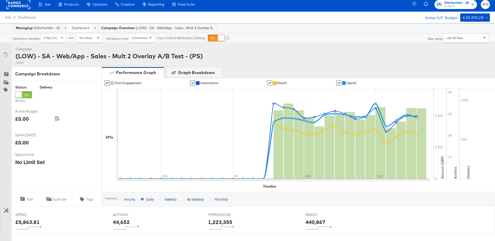
scroll to position [0, 0]
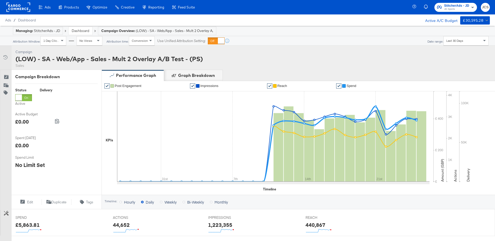
click at [328, 36] on div "Attribution Window: 1 Day Clicks No Views Attribution time: Conversion Use Unif…" at bounding box center [247, 41] width 503 height 10
click at [262, 65] on div "Campaign Activity Campaign (LOW) - SA - Web/App - Sales - Mult 2 Overlay A/B Te…" at bounding box center [247, 58] width 495 height 24
click at [27, 12] on div at bounding box center [18, 7] width 24 height 14
click at [28, 9] on rect at bounding box center [18, 7] width 24 height 9
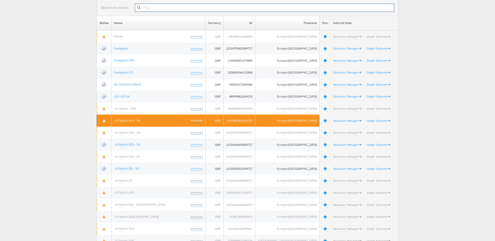
scroll to position [111, 0]
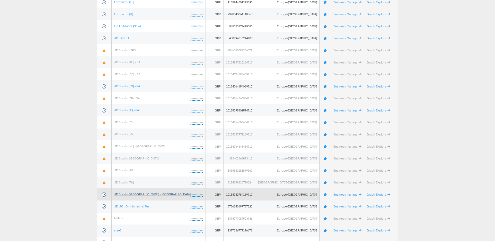
click at [133, 193] on link "JD Sports ([GEOGRAPHIC_DATA]) - [GEOGRAPHIC_DATA]" at bounding box center [152, 194] width 76 height 4
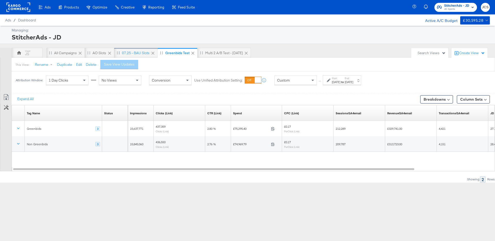
click at [135, 55] on div "07.25 - BAU Slots" at bounding box center [135, 53] width 43 height 10
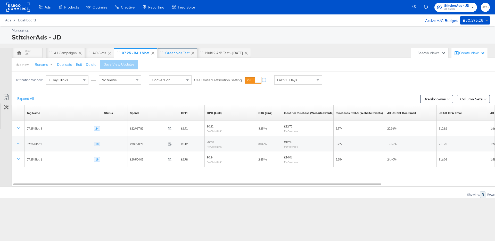
click at [178, 53] on div "Greenbids Test" at bounding box center [177, 53] width 24 height 5
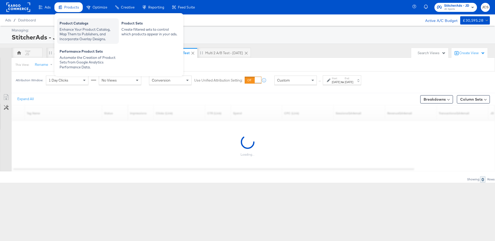
click at [73, 28] on div "Enhance Your Product Catalog, Map Them to Publishers, and Incorporate Overlay D…" at bounding box center [88, 34] width 57 height 14
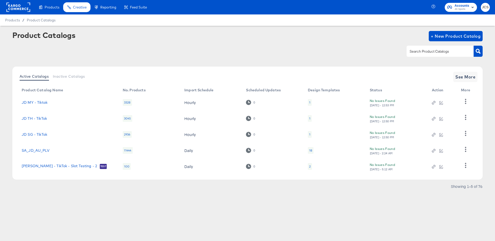
click at [436, 56] on div at bounding box center [440, 51] width 67 height 11
type input "main"
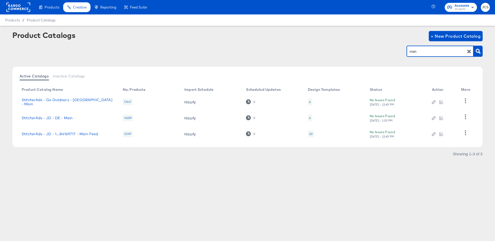
click at [311, 135] on div "20" at bounding box center [311, 134] width 4 height 4
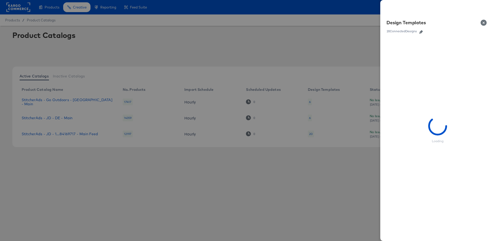
click at [422, 32] on icon "button" at bounding box center [421, 32] width 4 height 4
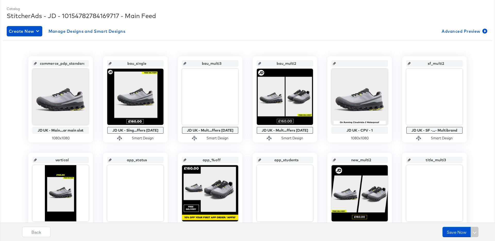
scroll to position [67, 0]
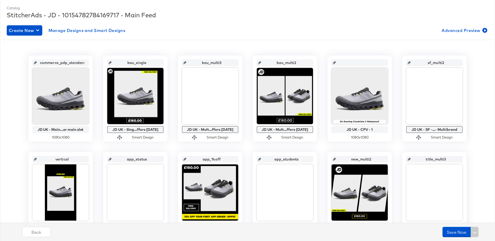
click at [294, 16] on div "StitcherAds - JD - 10154782784169717 - Main Feed" at bounding box center [248, 15] width 482 height 9
